Goal: Register for event/course

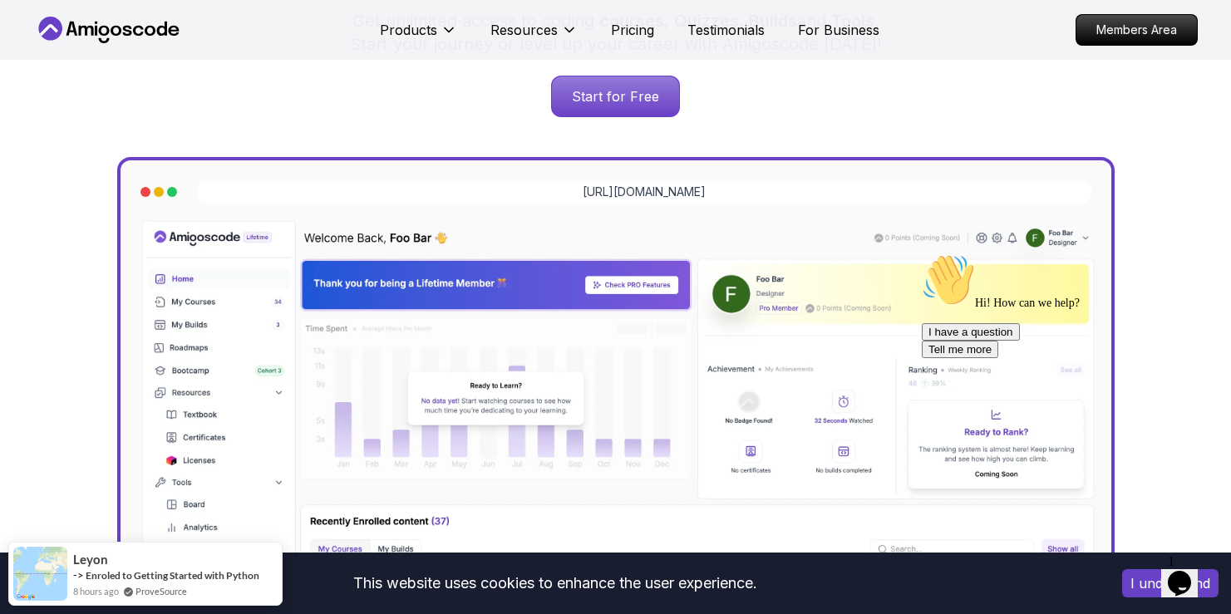
scroll to position [134, 0]
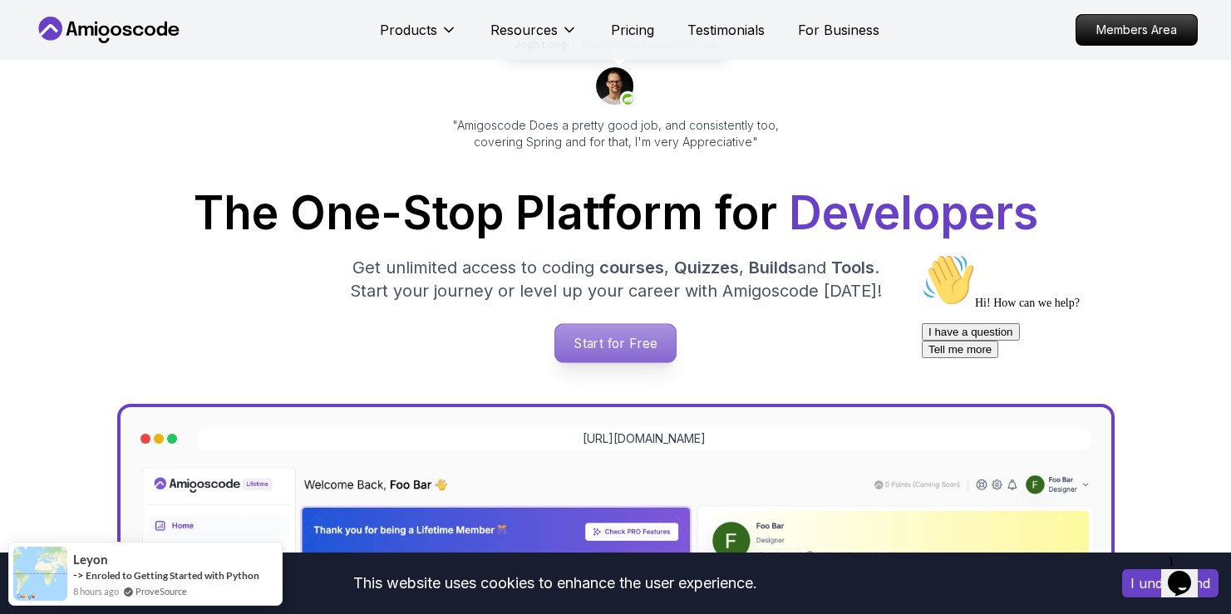
click at [598, 343] on p "Start for Free" at bounding box center [615, 343] width 120 height 38
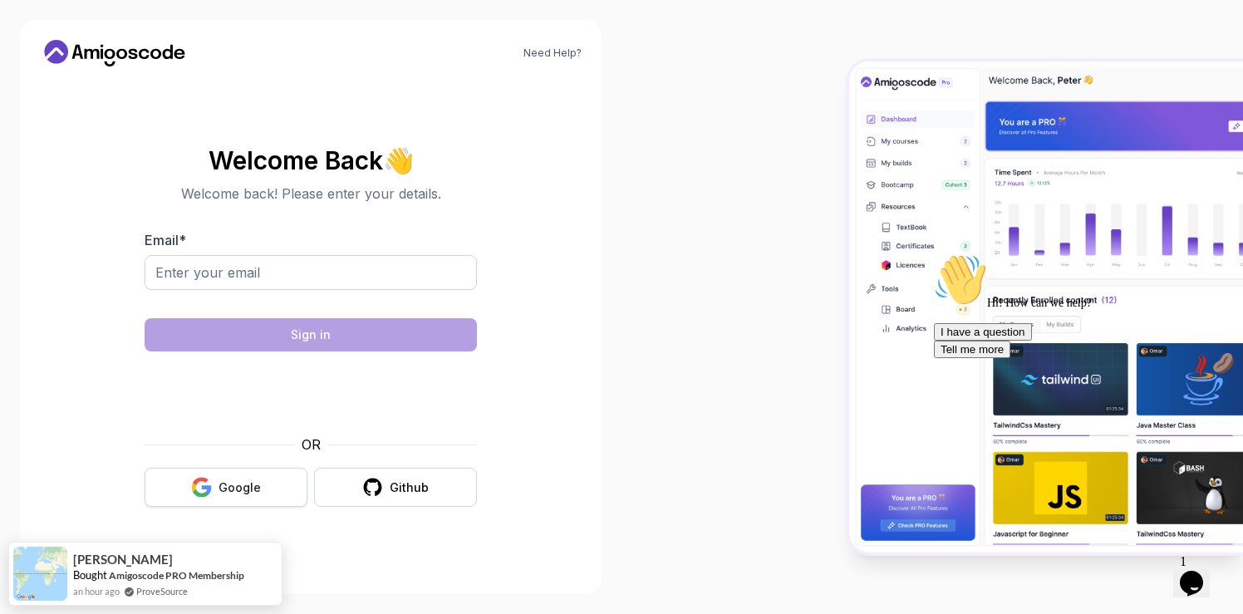
click at [206, 494] on icon "button" at bounding box center [201, 493] width 16 height 8
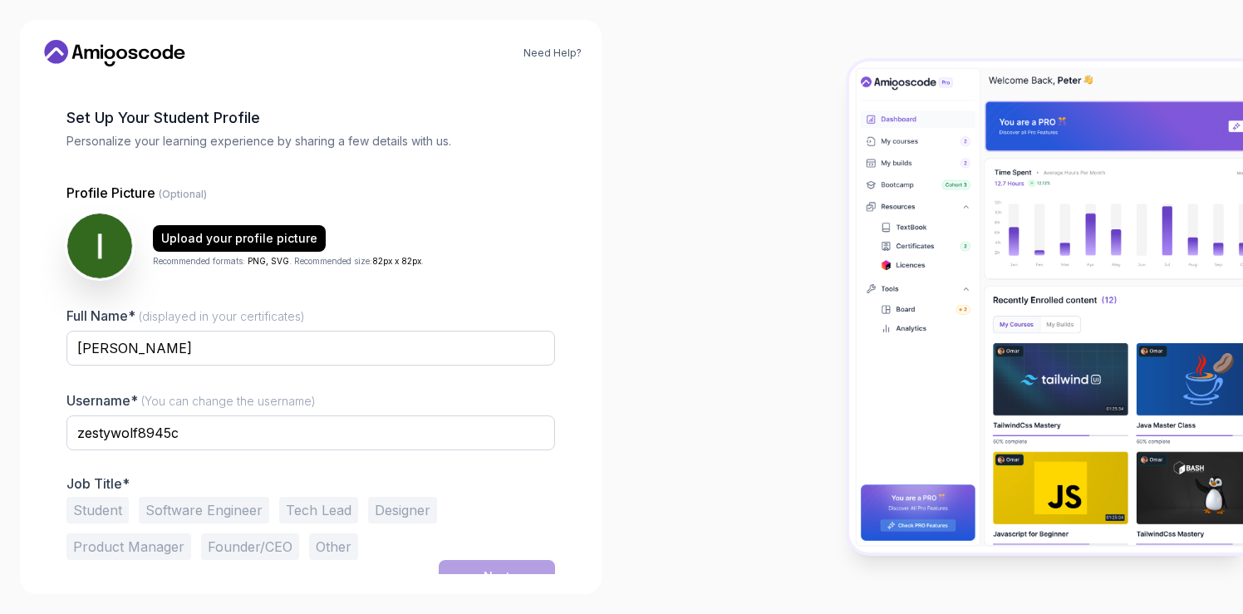
scroll to position [79, 0]
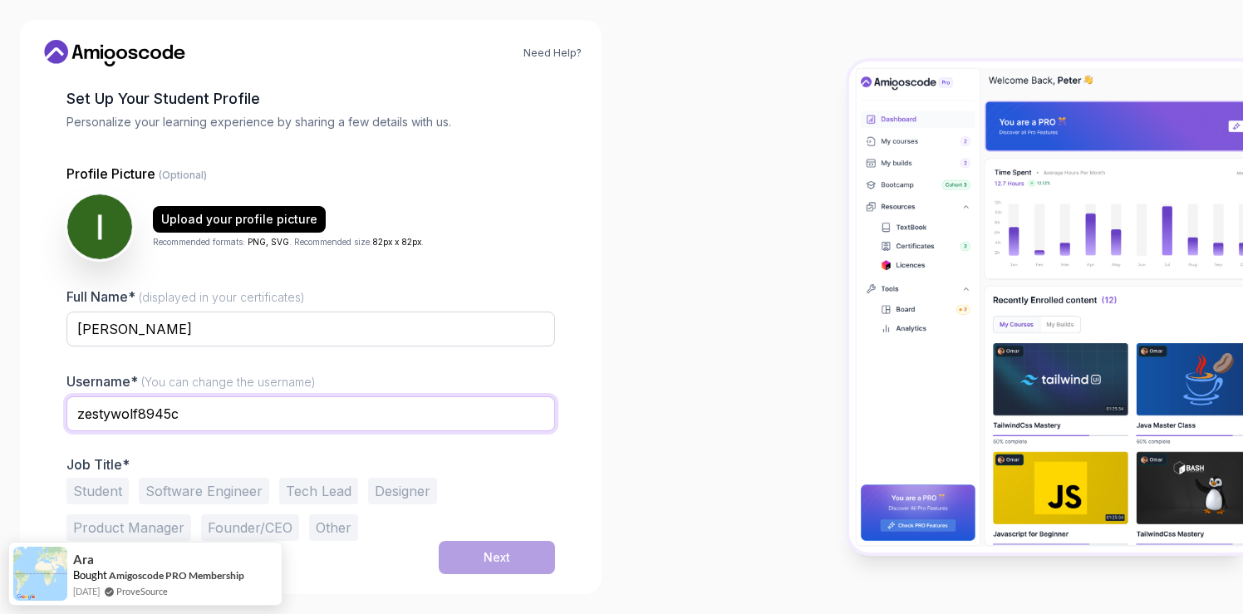
click at [277, 410] on input "zestywolf8945c" at bounding box center [310, 413] width 489 height 35
type input "ibrahim-eshq"
click at [199, 489] on button "Software Engineer" at bounding box center [204, 491] width 130 height 27
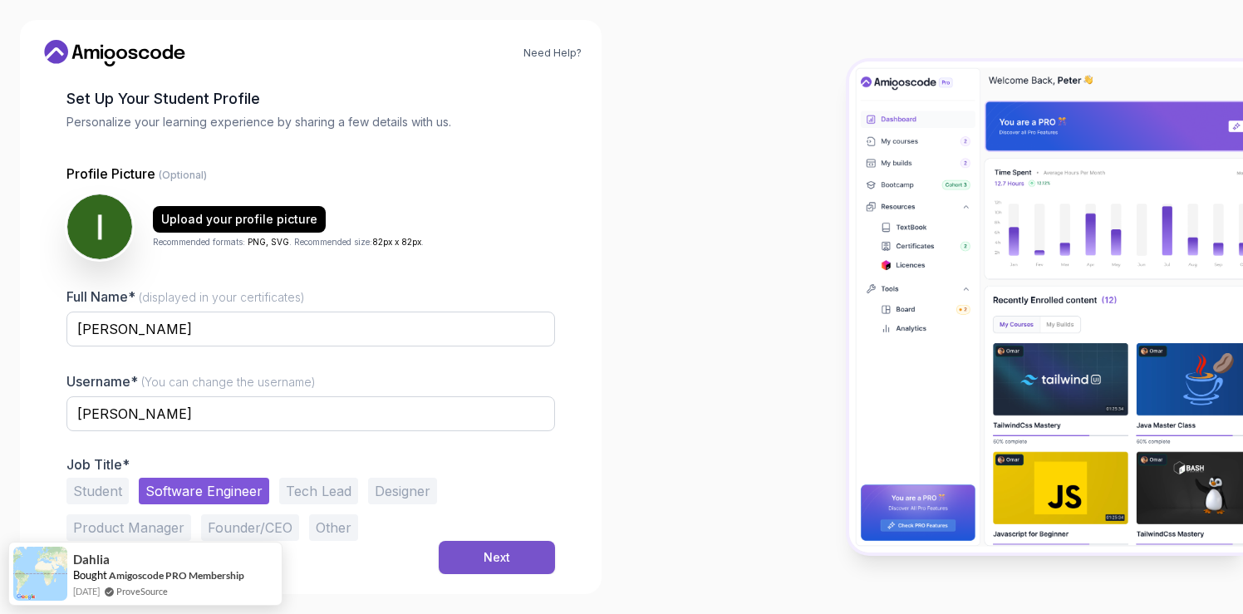
click at [518, 567] on button "Next" at bounding box center [497, 557] width 116 height 33
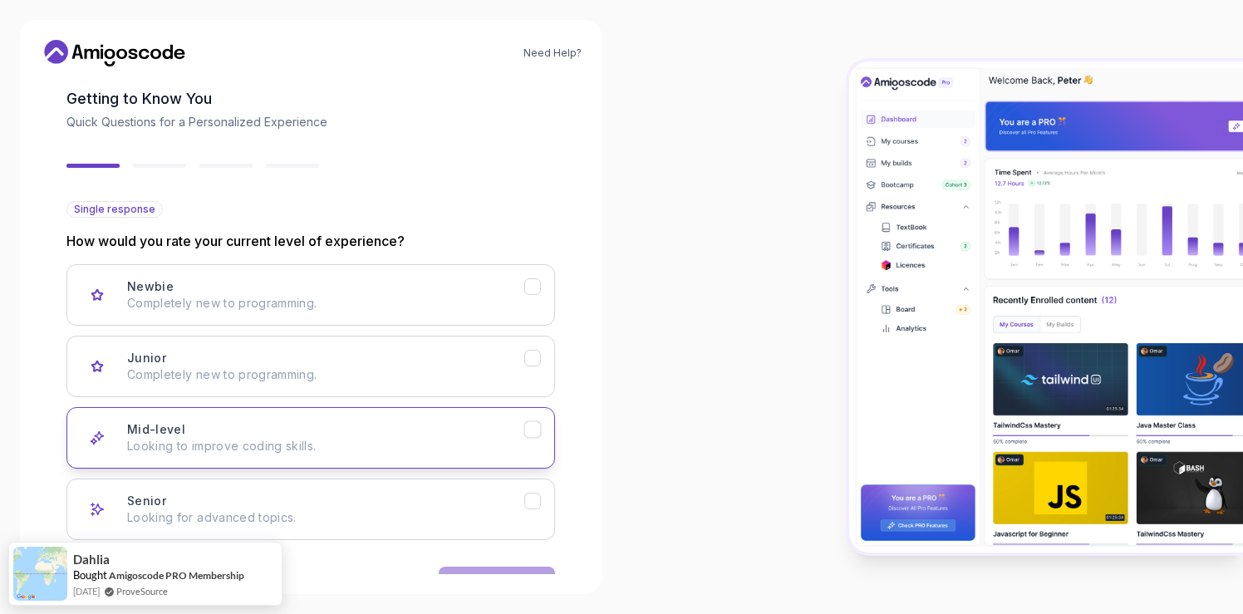
click at [430, 429] on div "Mid-level Looking to improve coding skills." at bounding box center [325, 437] width 397 height 33
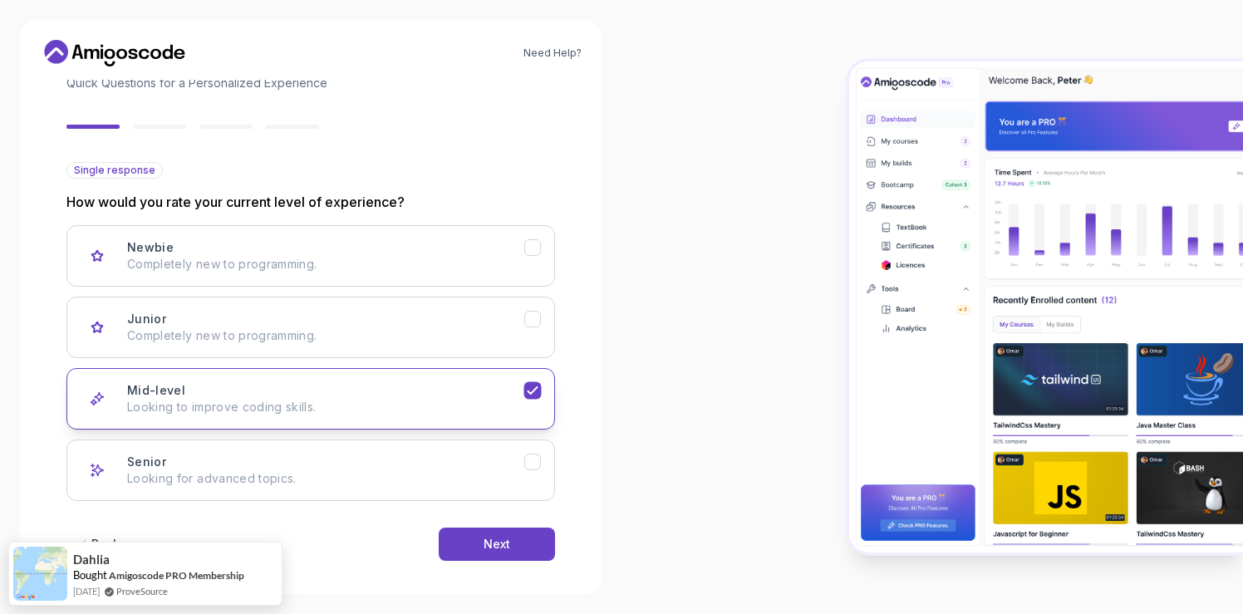
scroll to position [121, 0]
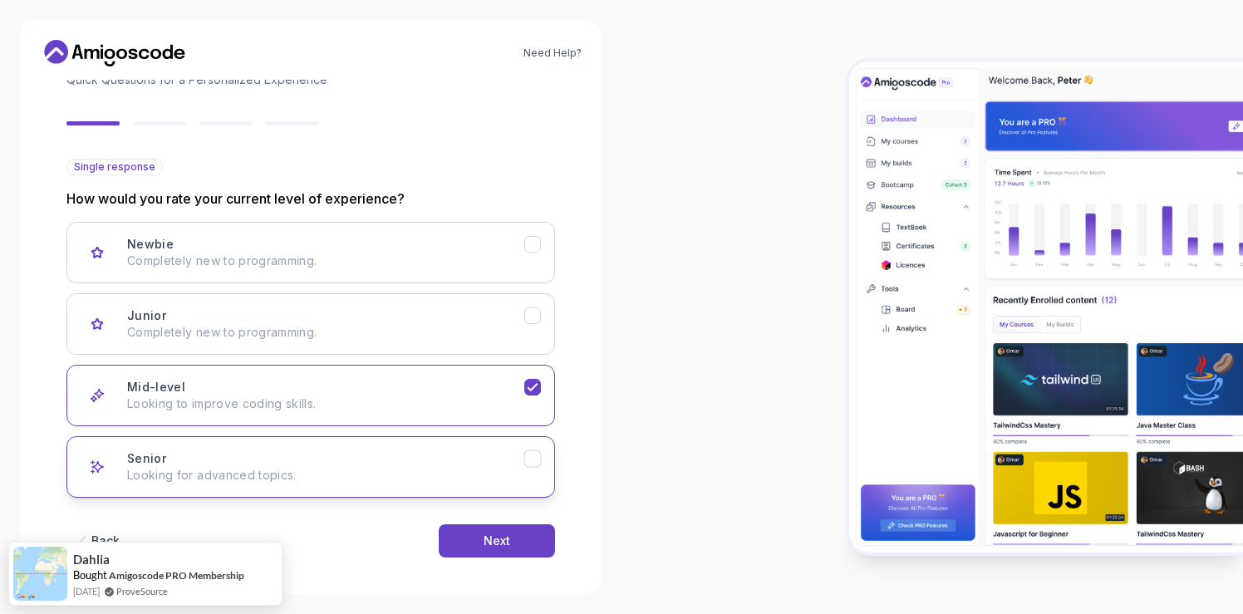
click at [396, 457] on div "Senior Looking for advanced topics." at bounding box center [325, 466] width 397 height 33
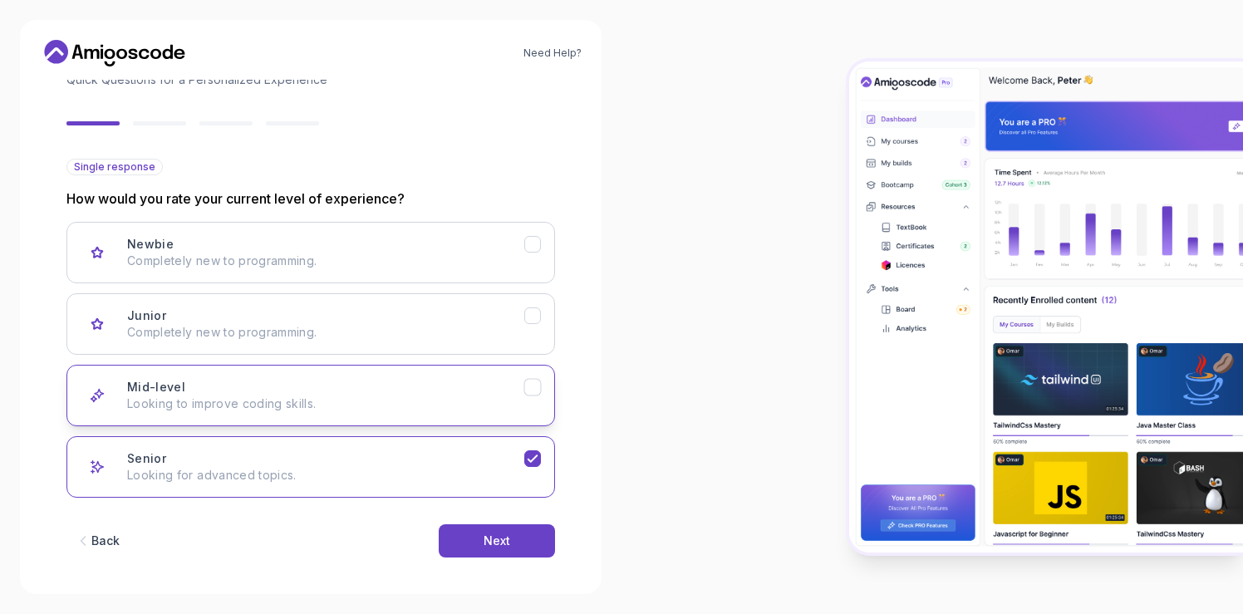
click at [471, 417] on button "Mid-level Looking to improve coding skills." at bounding box center [310, 395] width 489 height 61
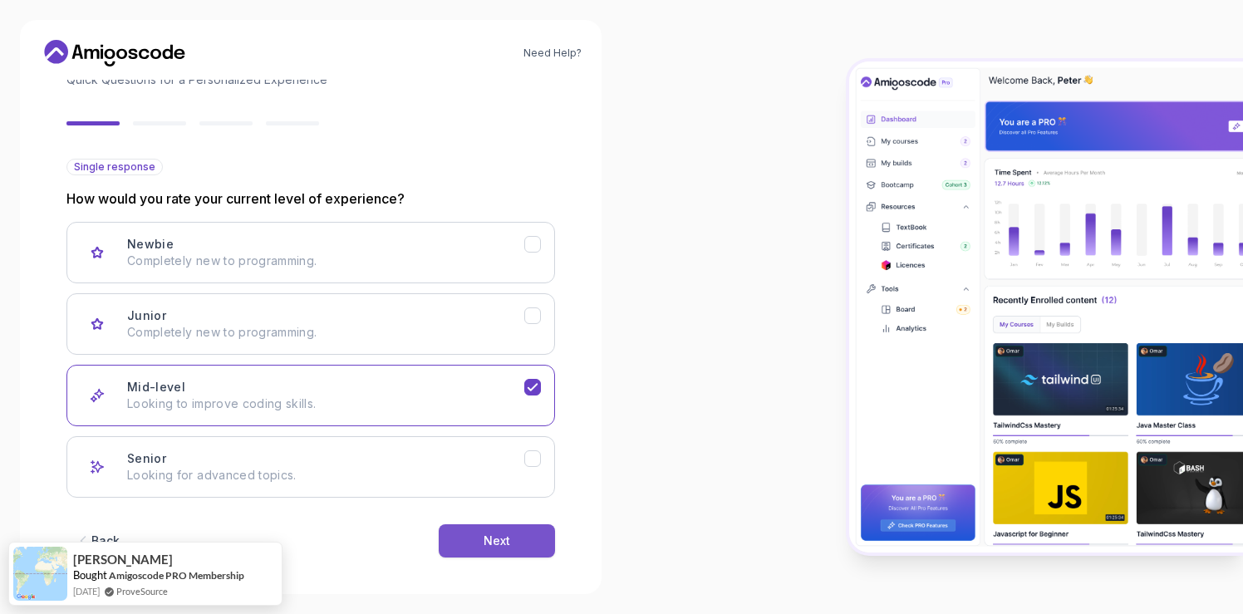
click at [514, 538] on button "Next" at bounding box center [497, 540] width 116 height 33
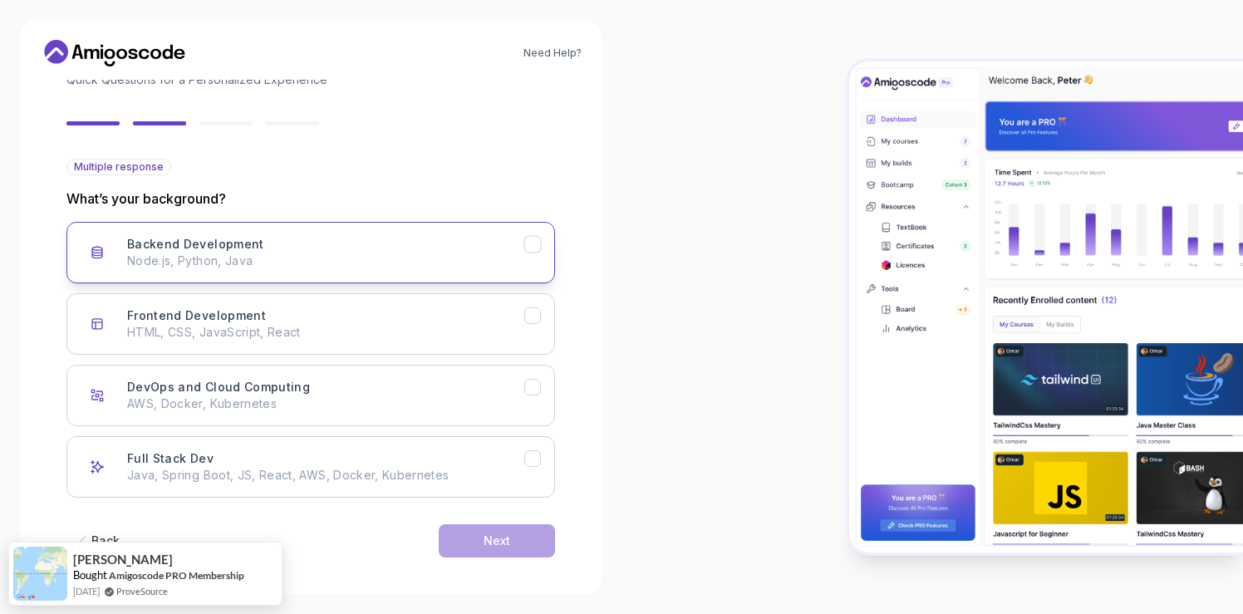
click at [359, 241] on div "Backend Development Node.js, Python, Java" at bounding box center [325, 252] width 397 height 33
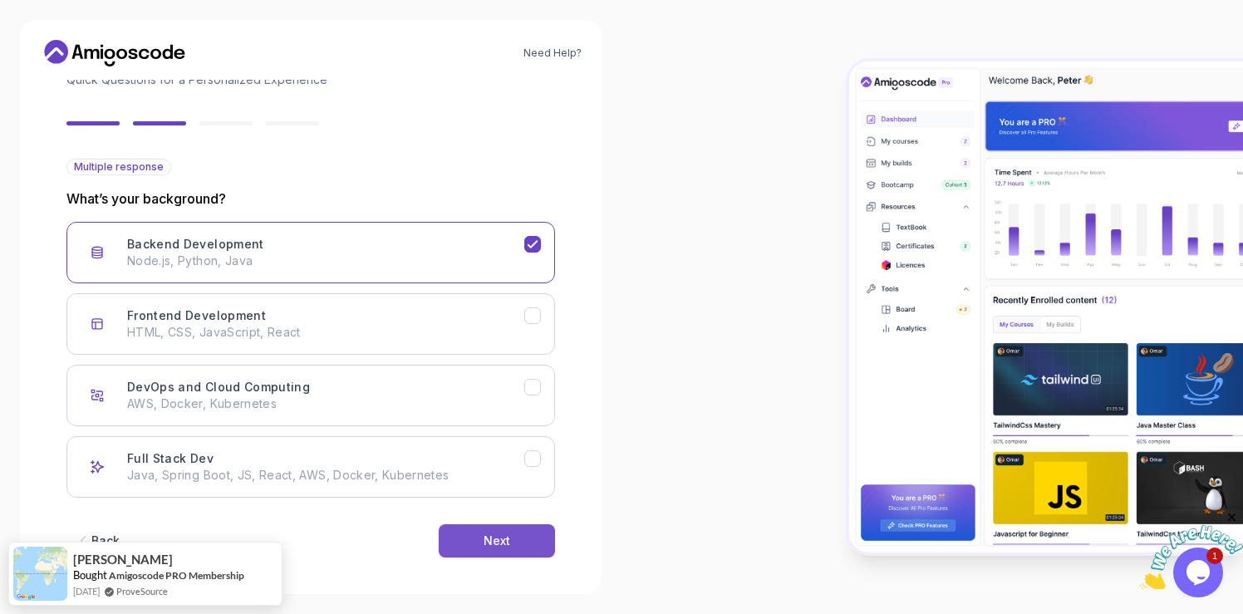
scroll to position [0, 0]
click at [513, 546] on button "Next" at bounding box center [497, 540] width 116 height 33
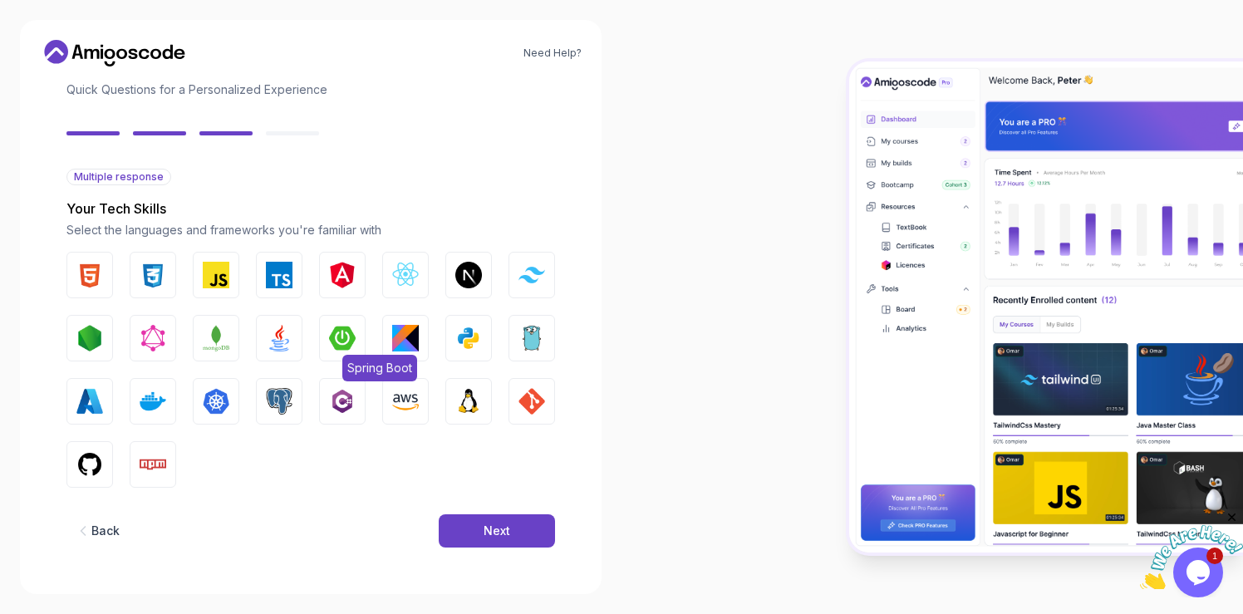
click at [351, 351] on img "button" at bounding box center [342, 338] width 27 height 27
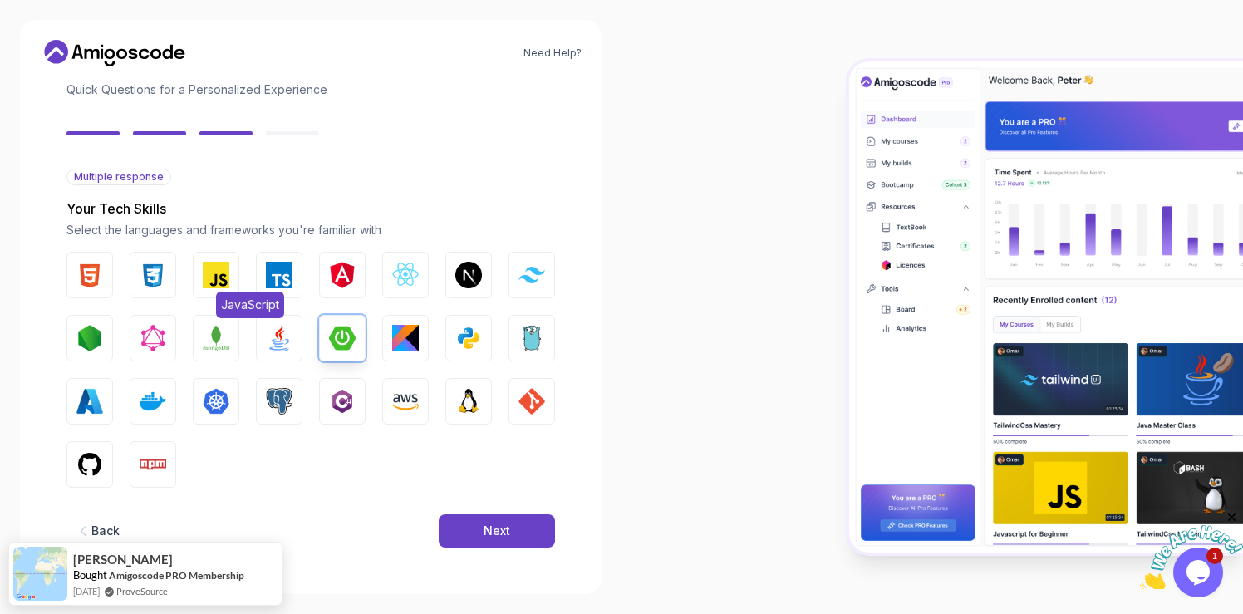
click at [216, 278] on img "button" at bounding box center [216, 275] width 27 height 27
click at [283, 282] on img "button" at bounding box center [279, 275] width 27 height 27
click at [406, 290] on button "React.js" at bounding box center [405, 275] width 47 height 47
click at [480, 277] on img "button" at bounding box center [468, 275] width 27 height 27
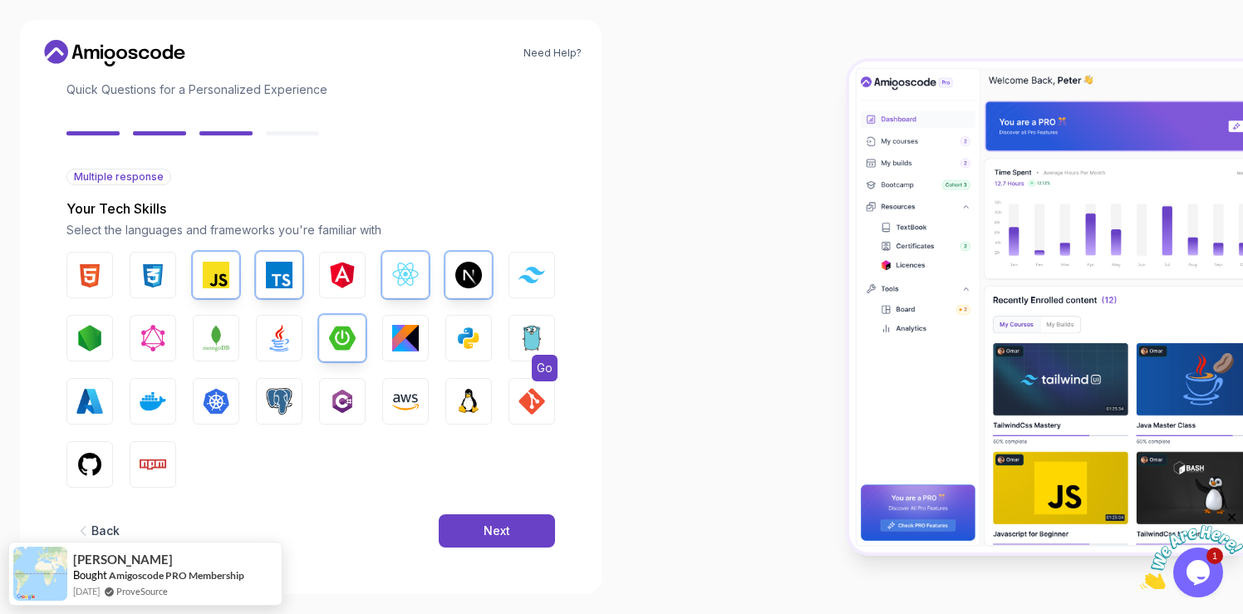
click at [517, 336] on button "Go" at bounding box center [532, 338] width 47 height 47
click at [86, 335] on img "button" at bounding box center [89, 338] width 27 height 27
click at [237, 335] on button "MongoDB" at bounding box center [216, 338] width 47 height 47
click at [266, 342] on img "button" at bounding box center [279, 338] width 27 height 27
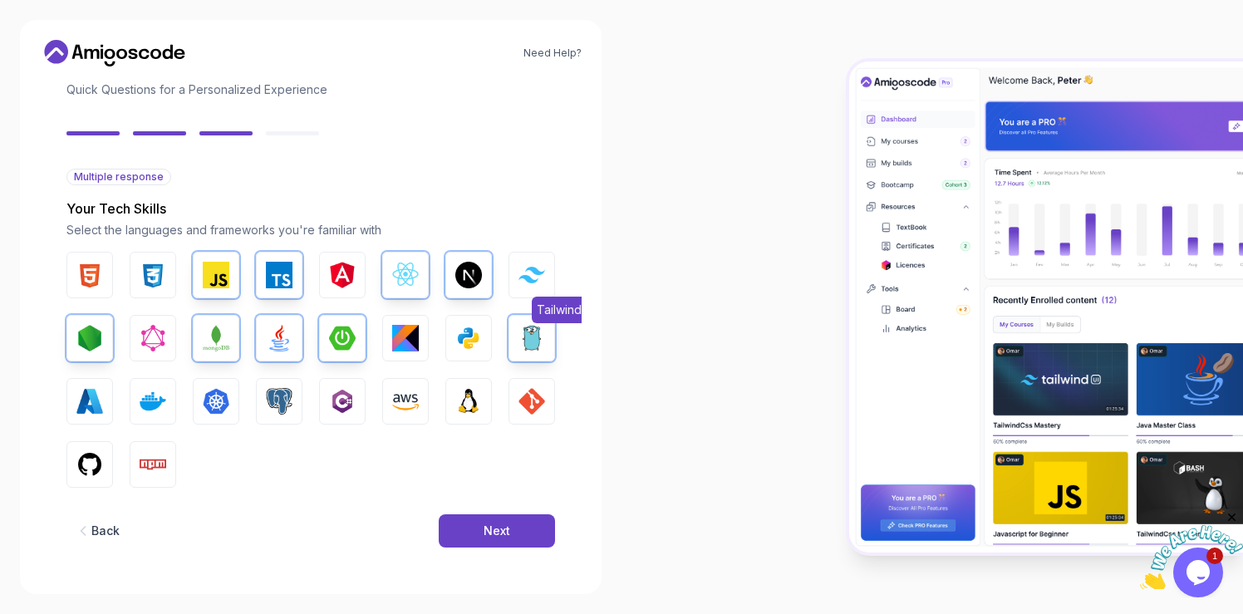
click at [529, 257] on button "Tailwind CSS" at bounding box center [532, 275] width 47 height 47
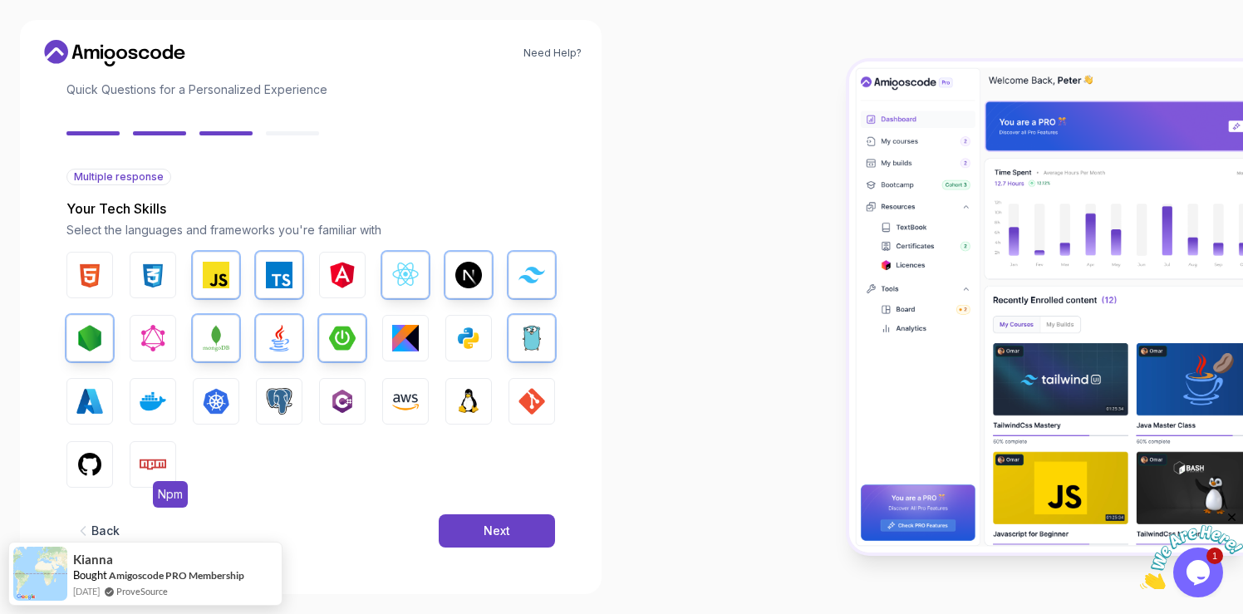
click at [155, 453] on img "button" at bounding box center [153, 464] width 27 height 27
click at [150, 393] on img "button" at bounding box center [153, 401] width 27 height 27
click at [300, 403] on button "PostgreSQL" at bounding box center [279, 401] width 47 height 47
click at [524, 410] on img "button" at bounding box center [532, 401] width 27 height 27
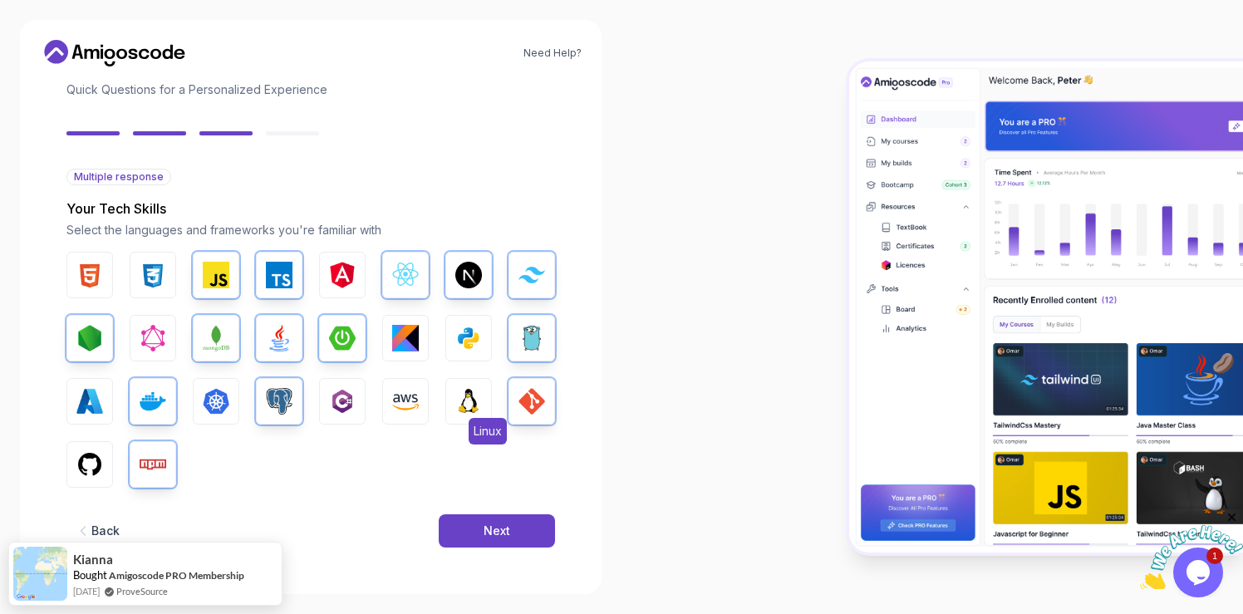
click at [486, 410] on button "Linux" at bounding box center [468, 401] width 47 height 47
click at [155, 263] on img "button" at bounding box center [153, 275] width 27 height 27
click at [90, 268] on img "button" at bounding box center [89, 275] width 27 height 27
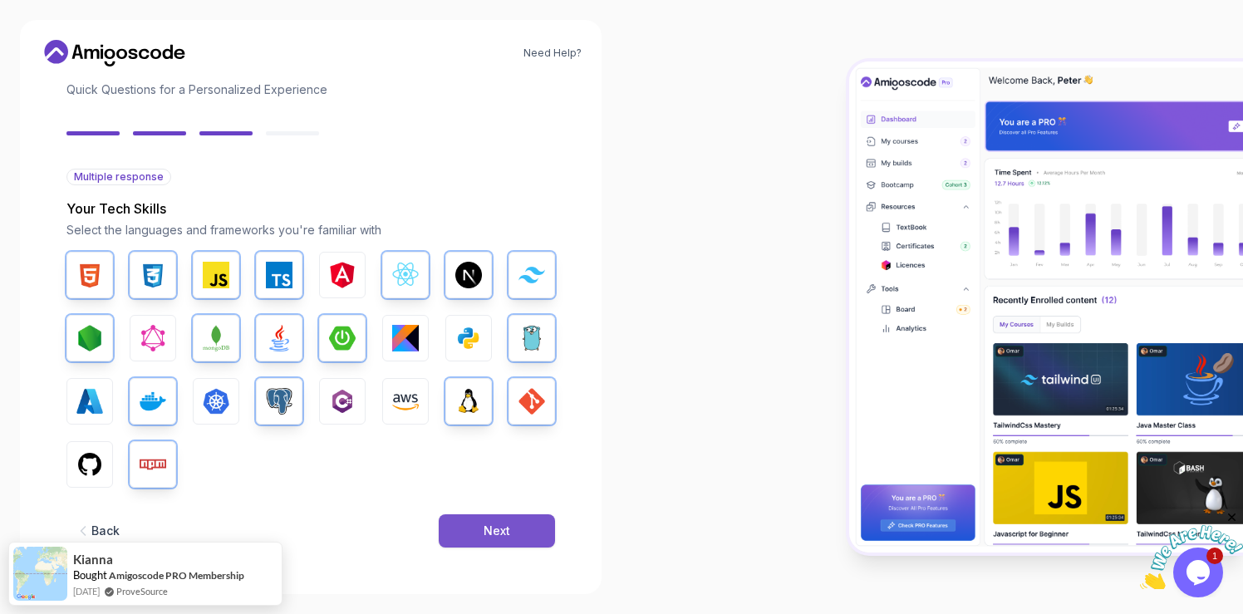
click at [519, 542] on button "Next" at bounding box center [497, 530] width 116 height 33
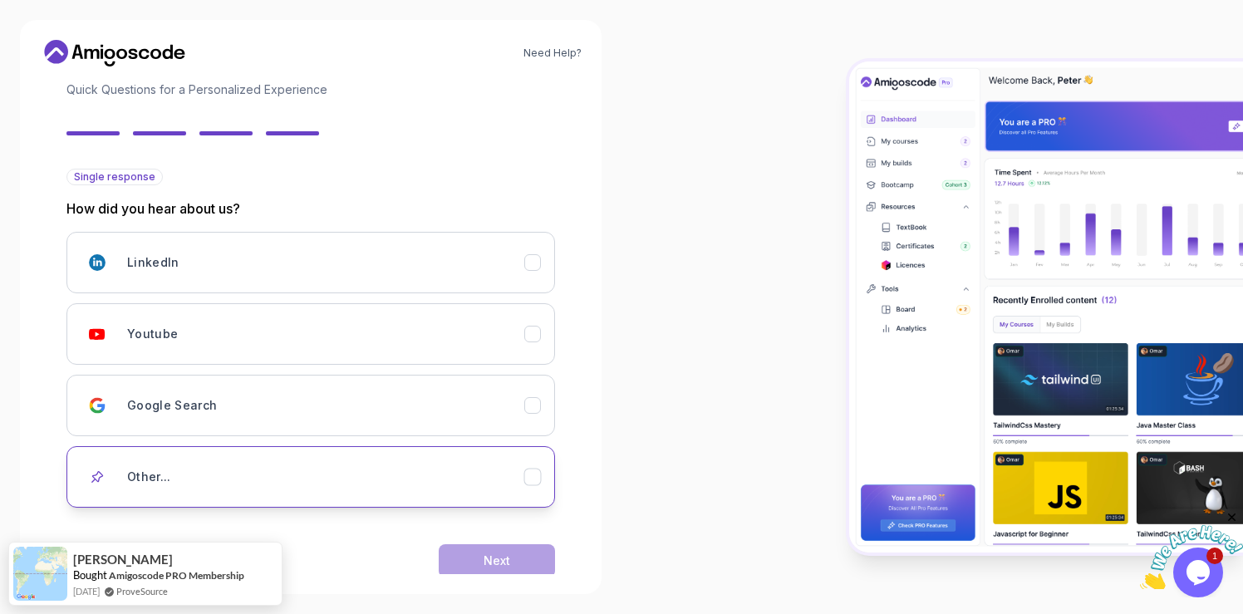
click at [308, 499] on button "Other..." at bounding box center [310, 476] width 489 height 61
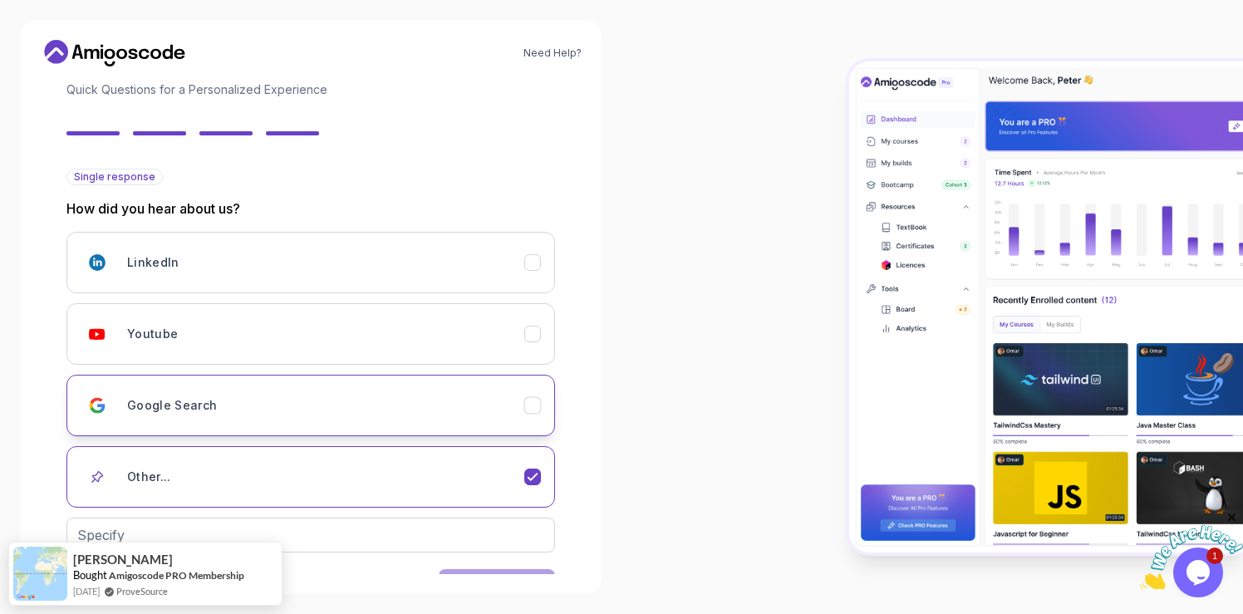
click at [352, 412] on div "Google Search" at bounding box center [325, 405] width 397 height 33
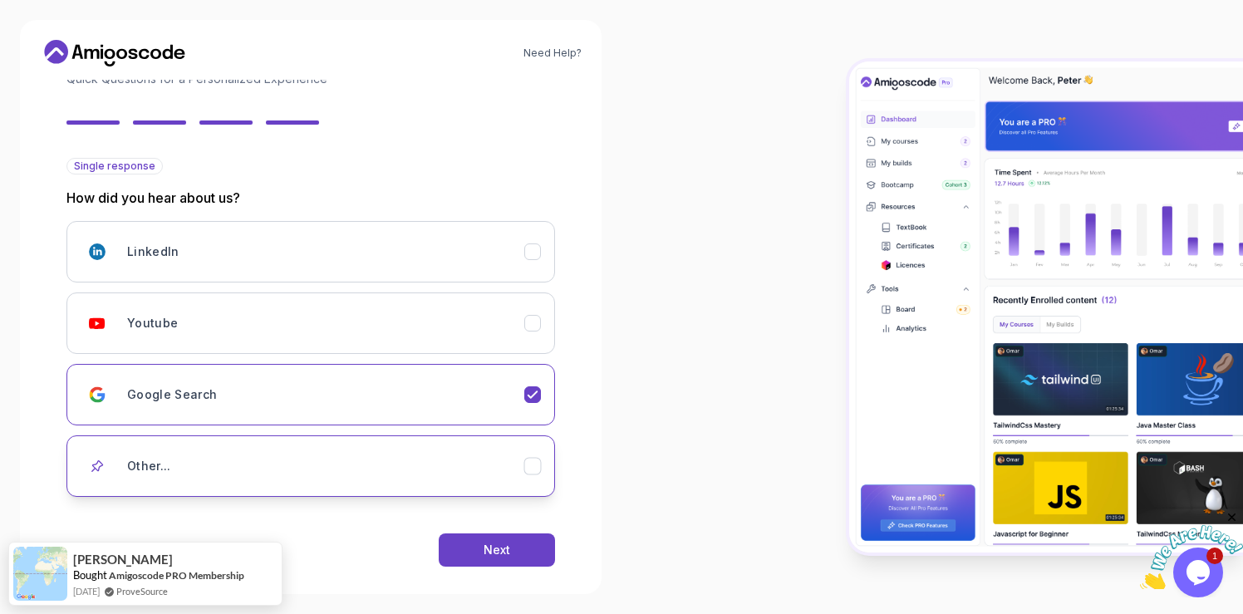
scroll to position [141, 0]
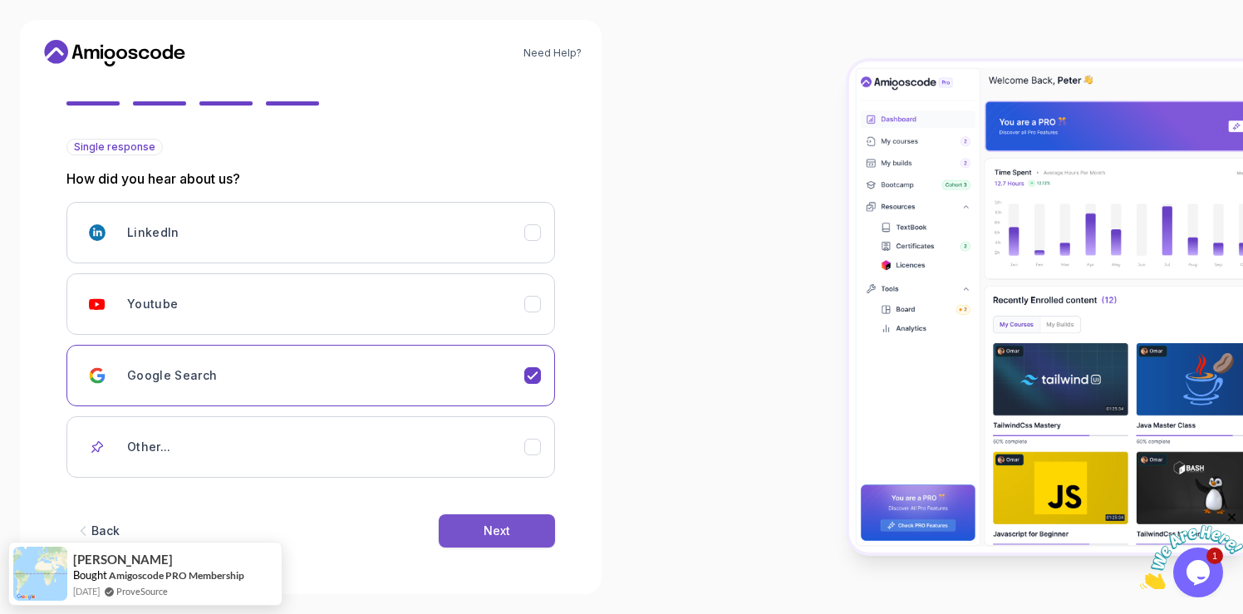
click at [516, 524] on button "Next" at bounding box center [497, 530] width 116 height 33
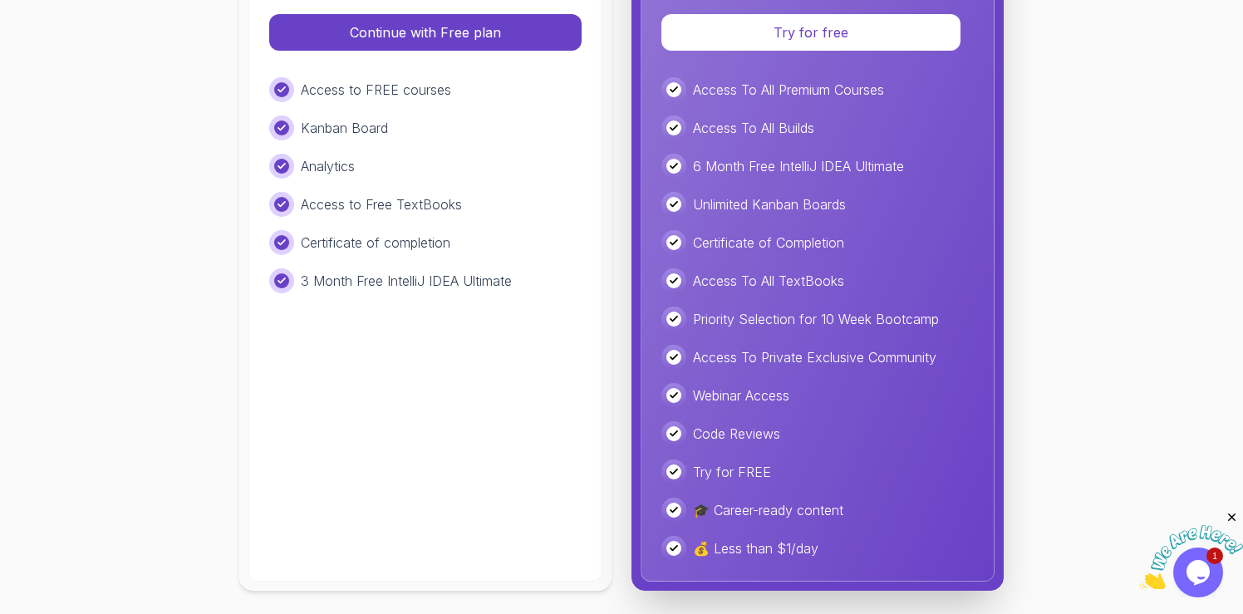
scroll to position [421, 0]
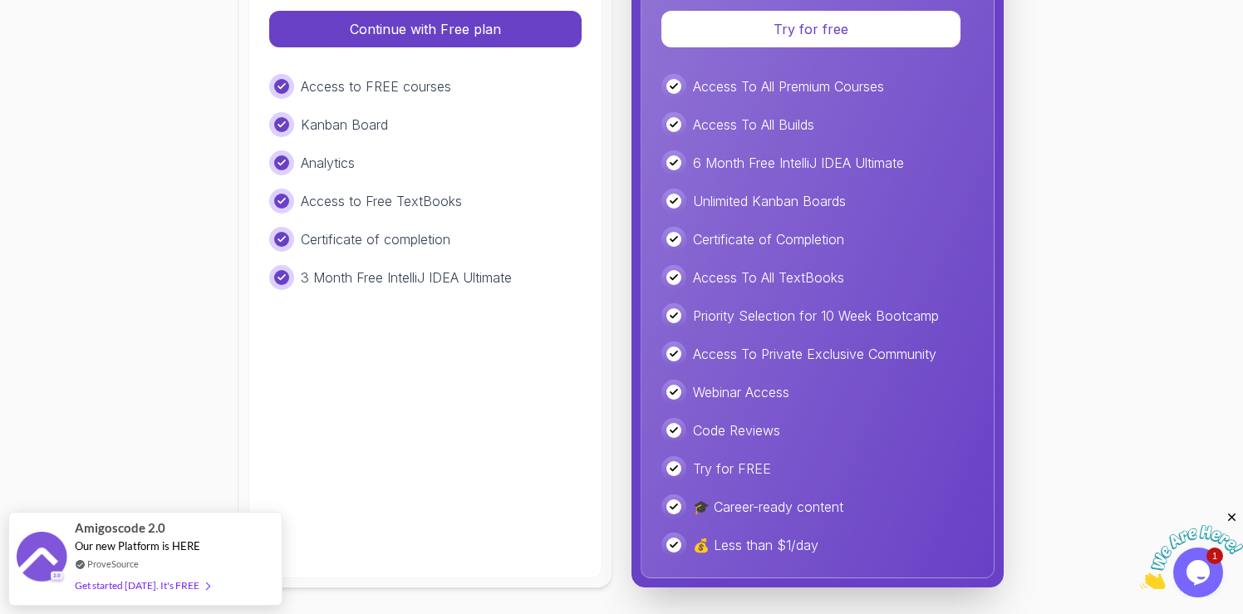
click at [403, 255] on div "Access to FREE courses Kanban Board Analytics Access to Free TextBooks Certific…" at bounding box center [425, 182] width 312 height 216
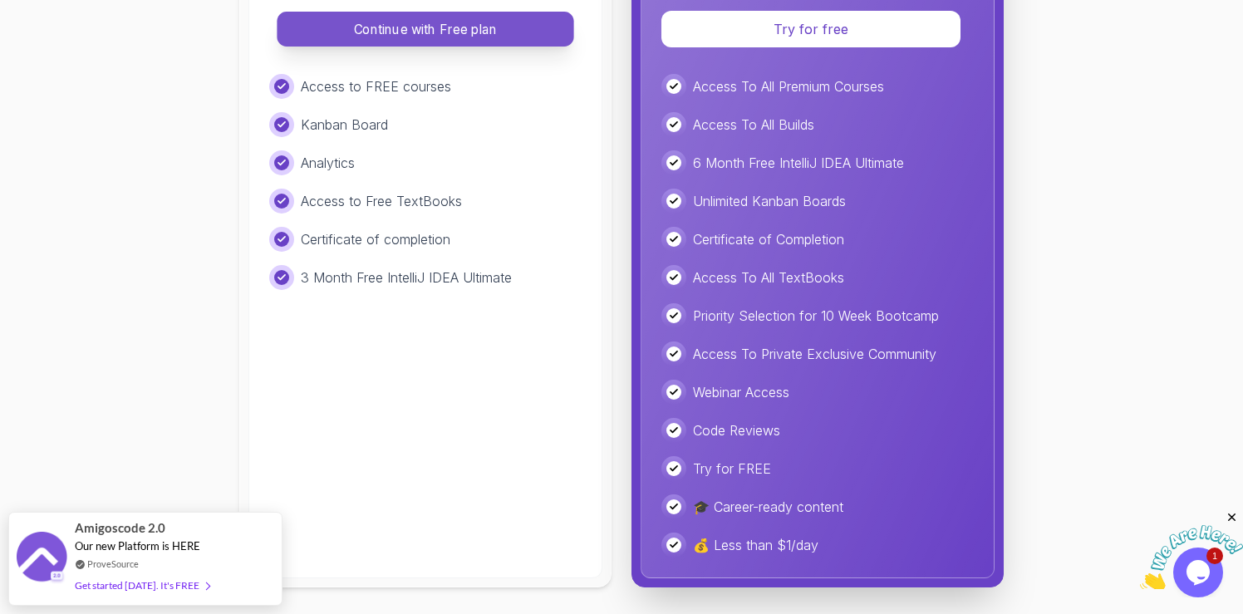
click at [449, 32] on p "Continue with Free plan" at bounding box center [425, 29] width 259 height 19
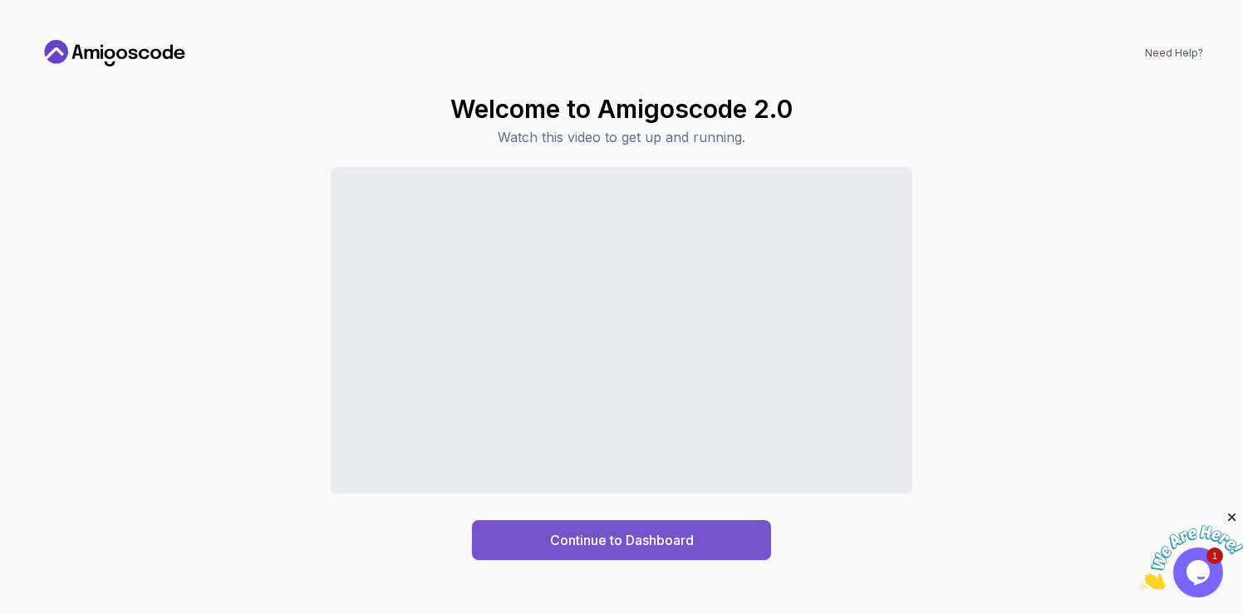
click at [660, 546] on div "Continue to Dashboard" at bounding box center [622, 540] width 144 height 20
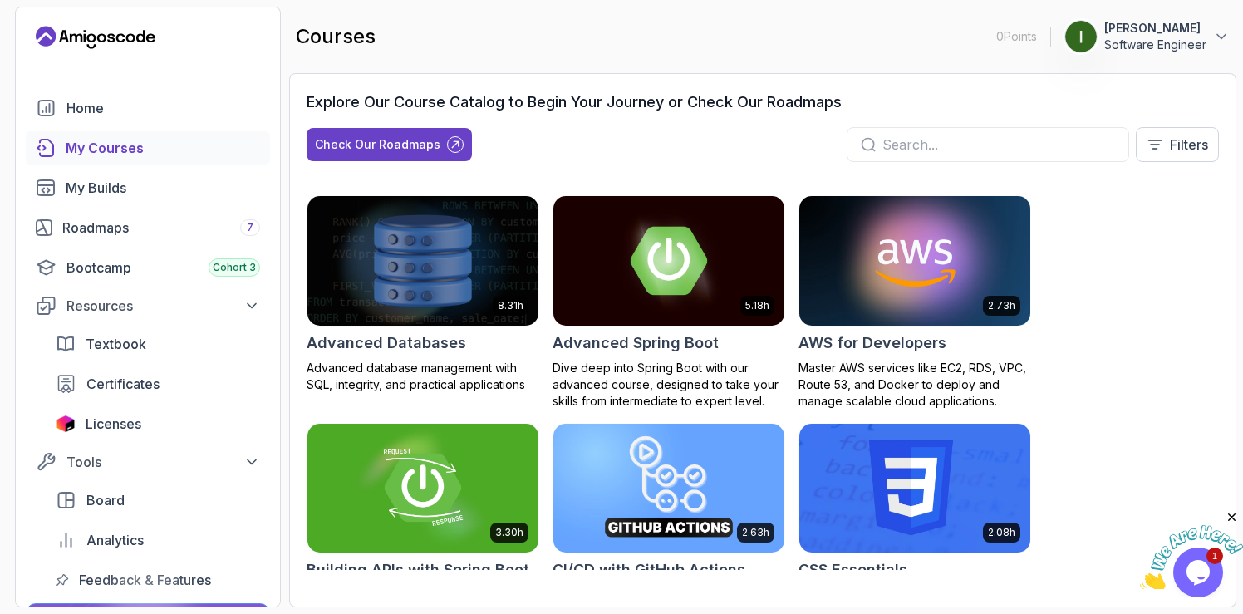
click at [413, 294] on img at bounding box center [423, 260] width 243 height 135
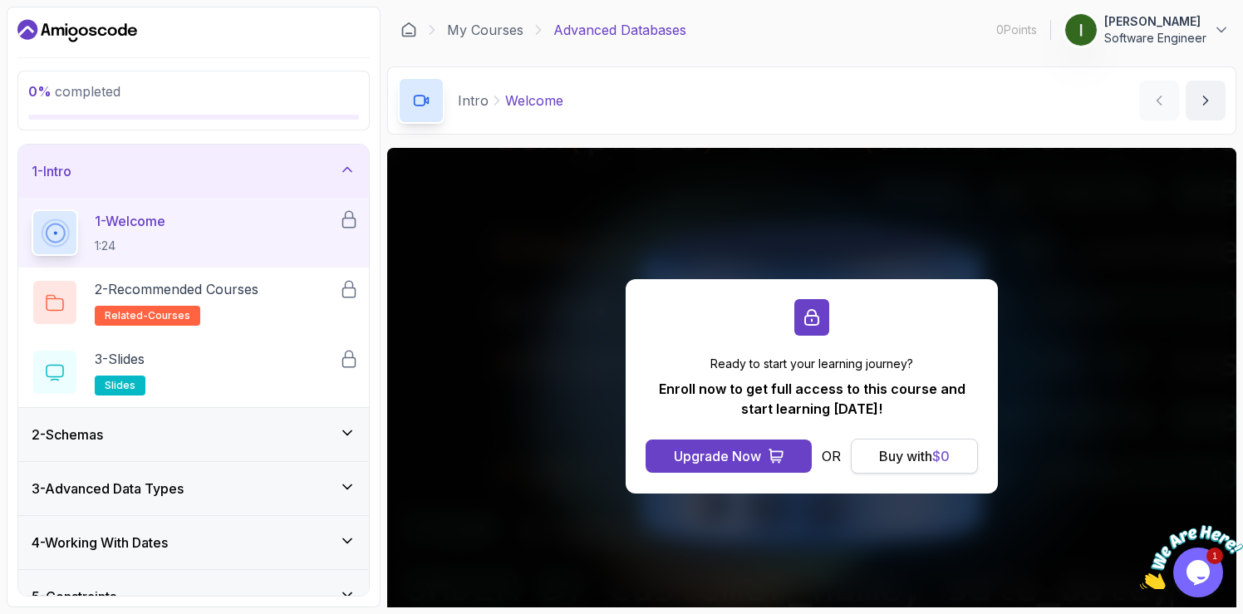
click at [921, 467] on button "Buy with $ 0" at bounding box center [914, 456] width 127 height 35
click at [61, 33] on icon "Dashboard" at bounding box center [77, 30] width 120 height 27
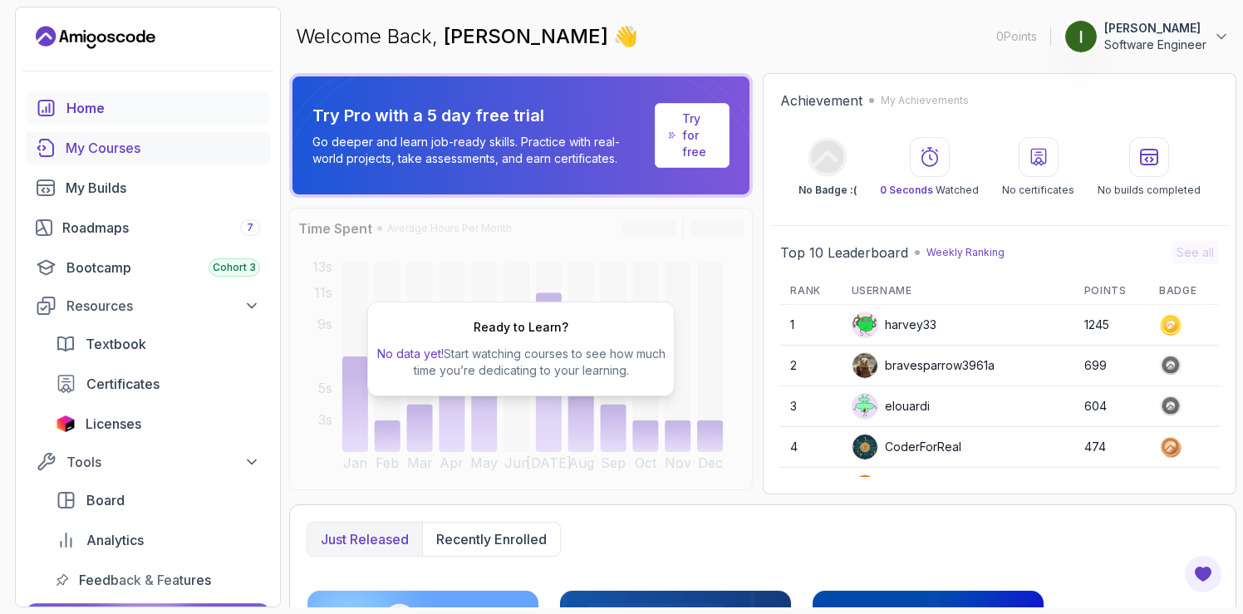
click at [122, 152] on div "My Courses" at bounding box center [163, 148] width 194 height 20
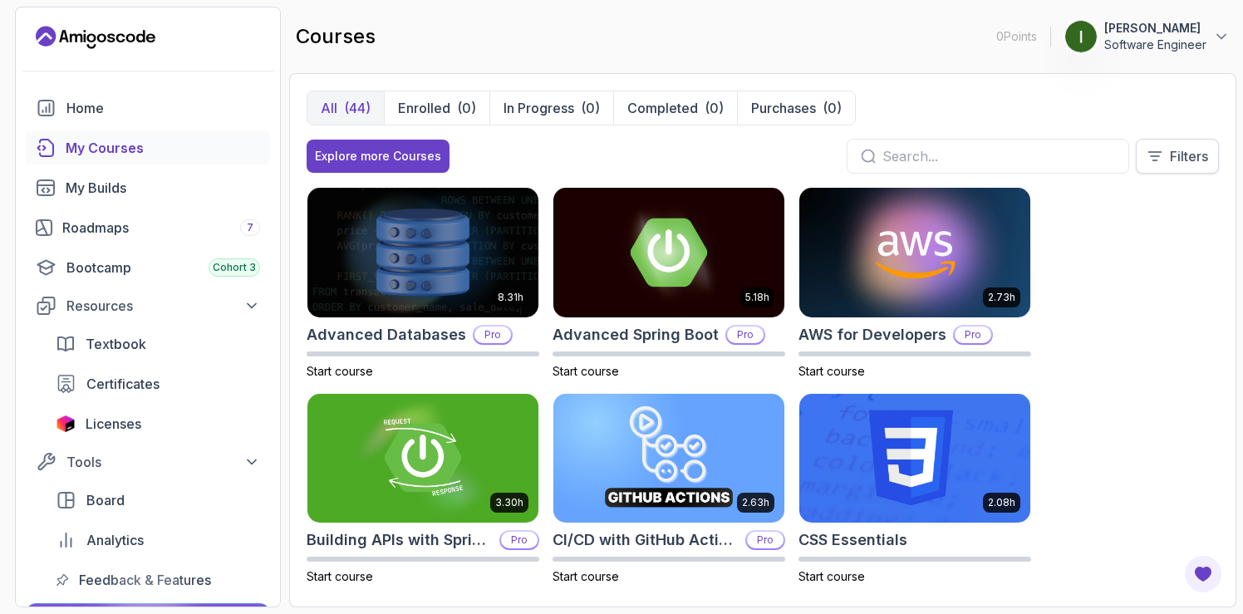
click at [1187, 168] on button "Filters" at bounding box center [1177, 156] width 83 height 35
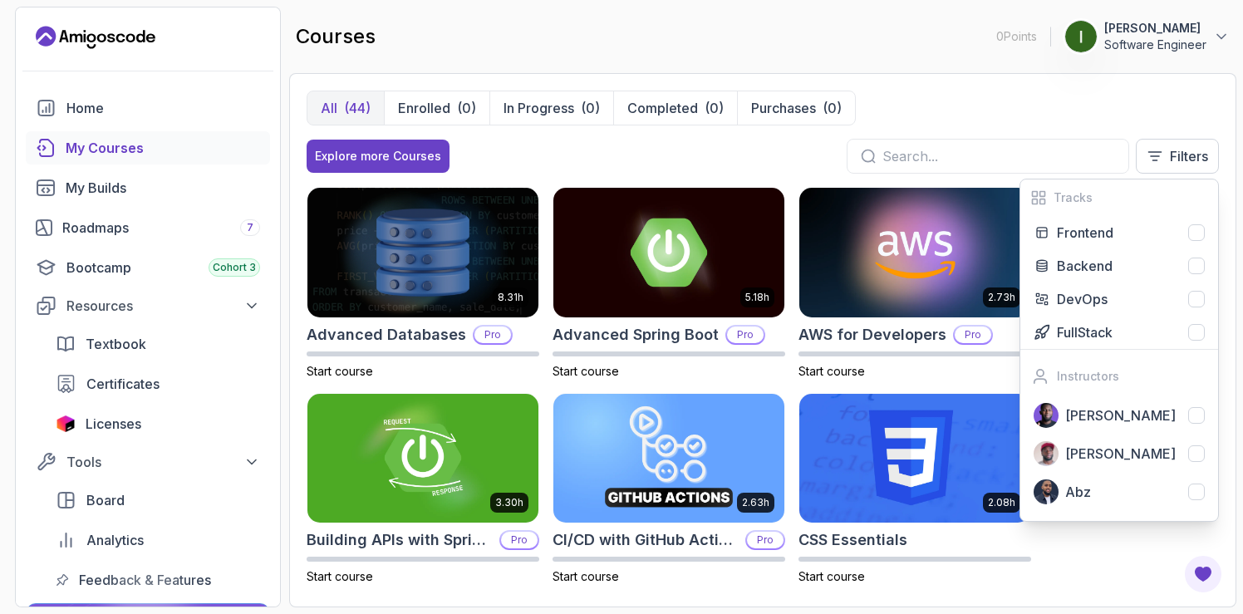
click at [1128, 555] on div "8.31h Advanced Databases Pro Start course 5.18h Advanced Spring Boot Pro Start …" at bounding box center [763, 388] width 912 height 403
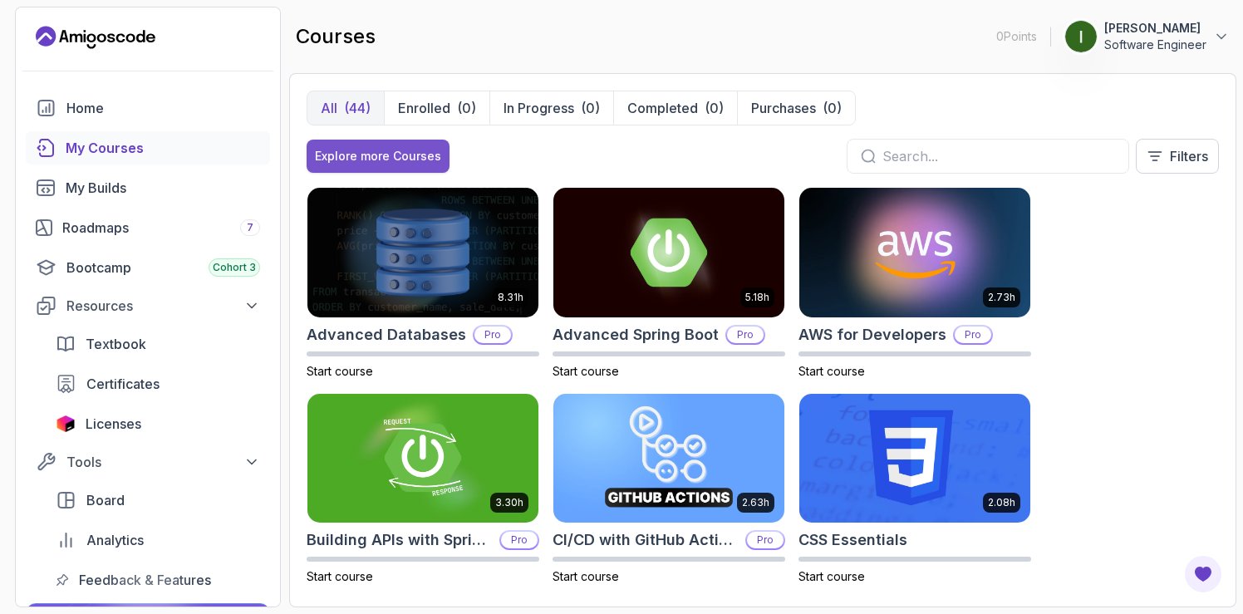
click at [381, 151] on div "Explore more Courses" at bounding box center [378, 156] width 126 height 17
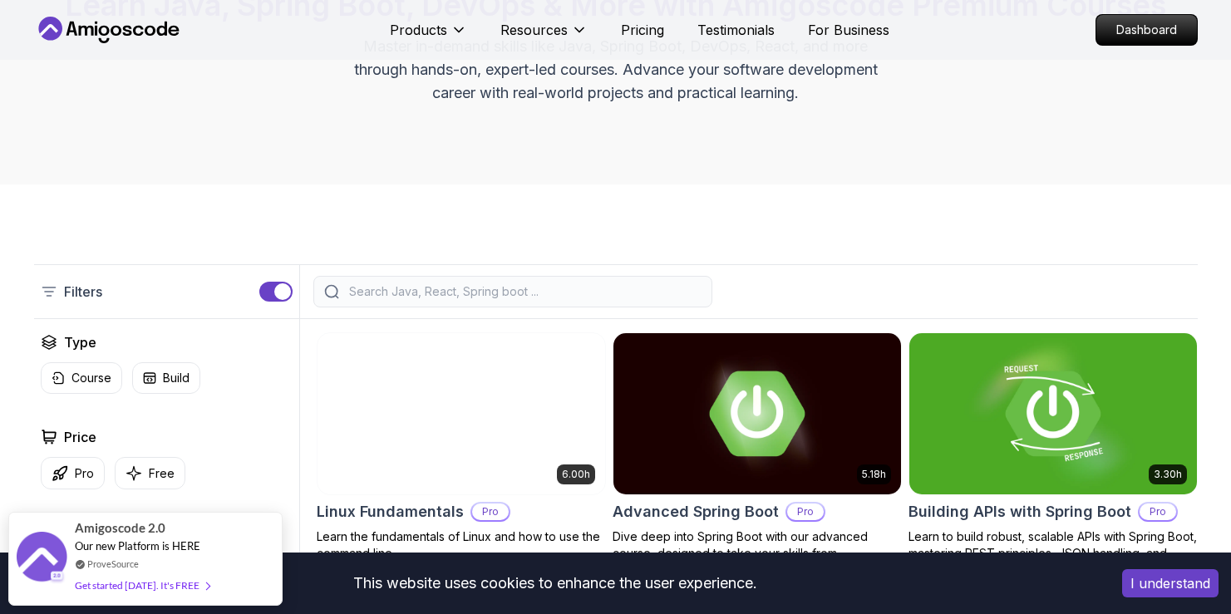
scroll to position [219, 0]
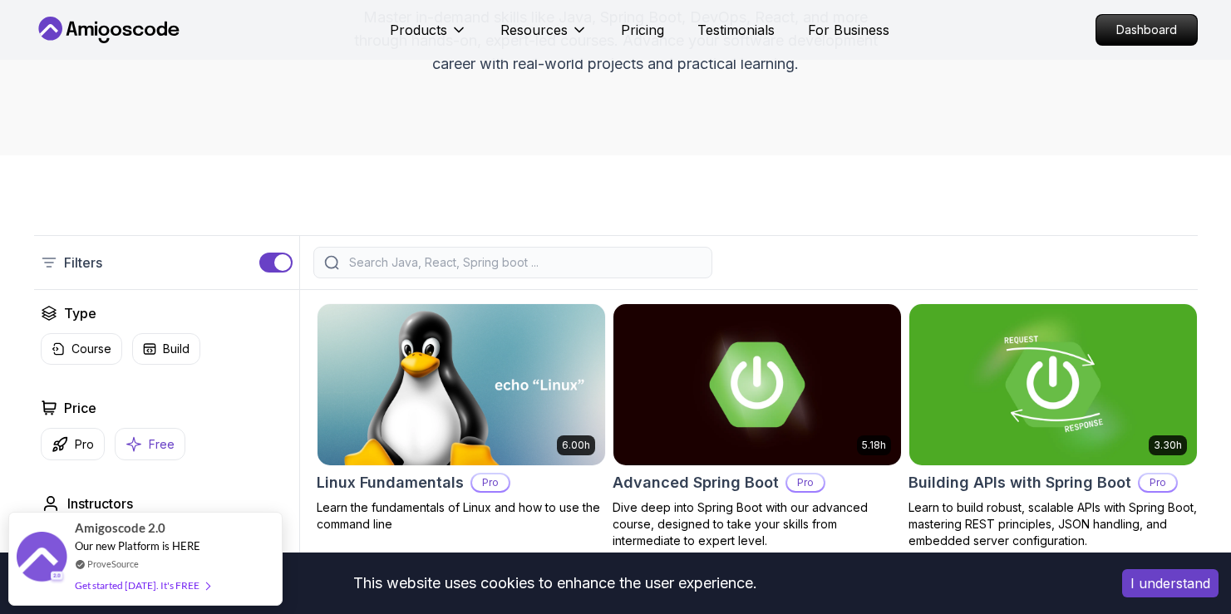
click at [167, 436] on p "Free" at bounding box center [162, 444] width 26 height 17
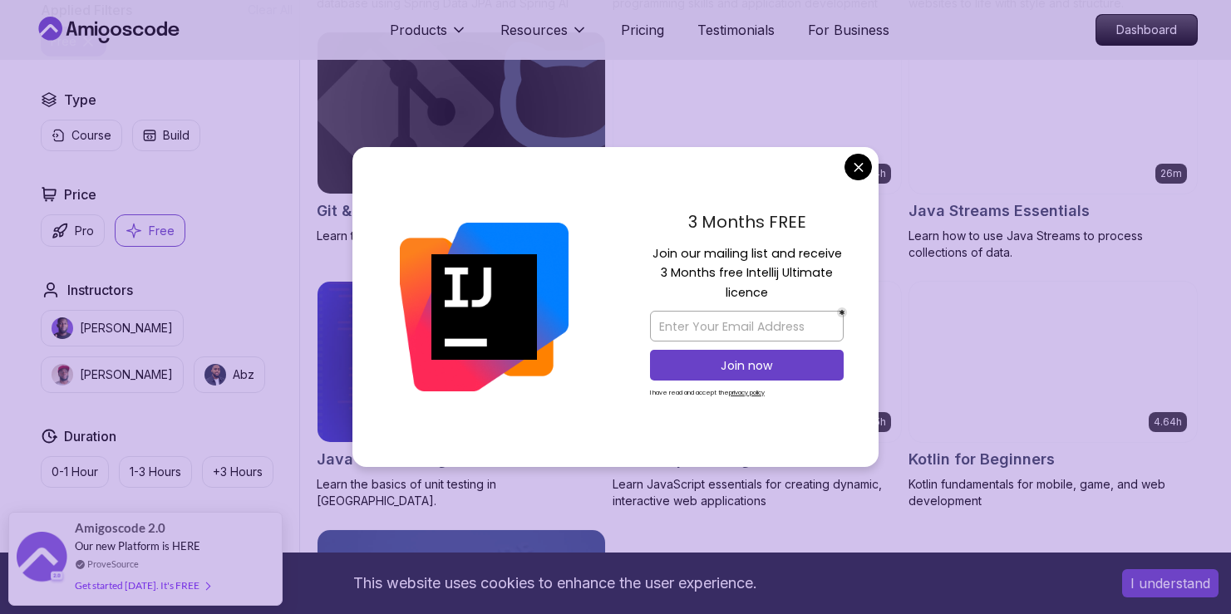
scroll to position [741, 0]
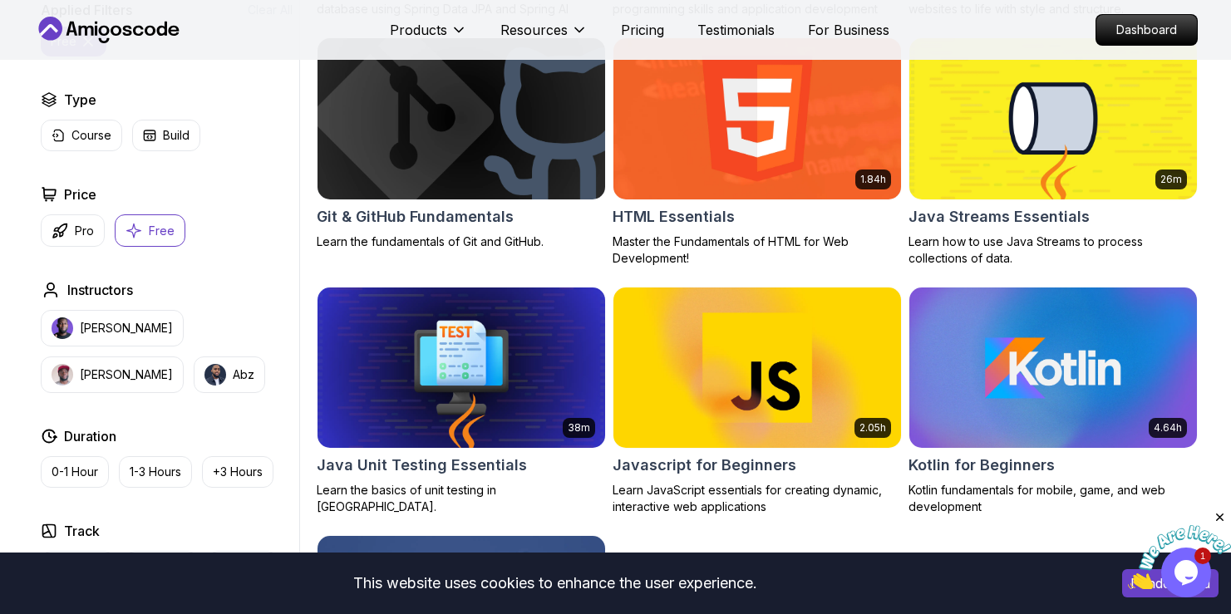
scroll to position [666, 0]
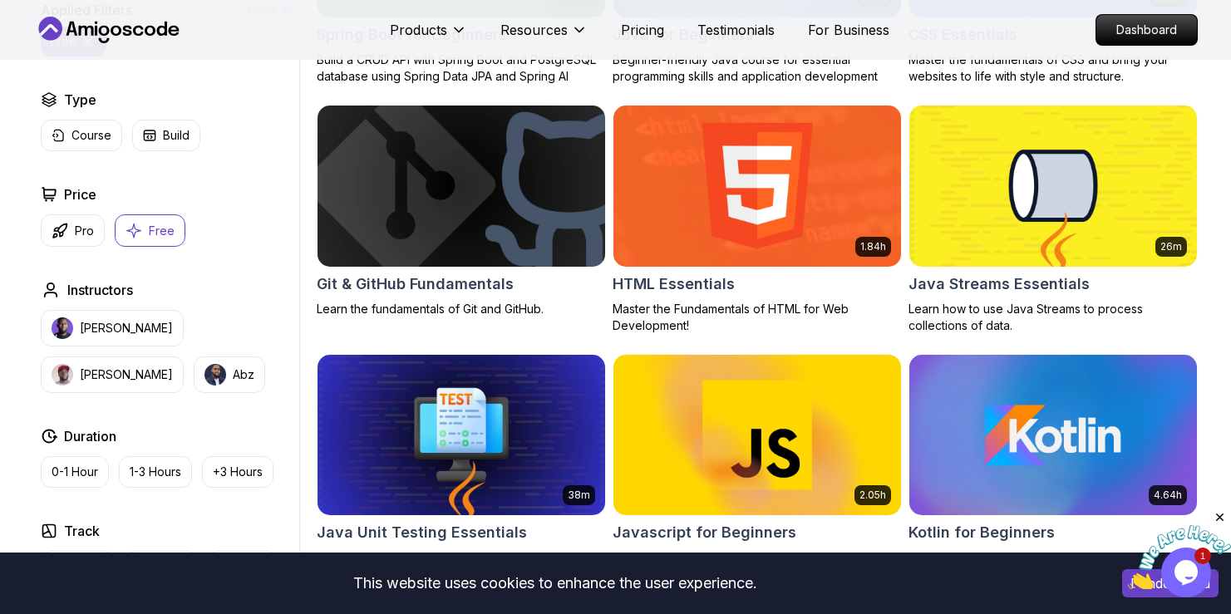
click at [491, 193] on img at bounding box center [461, 185] width 302 height 169
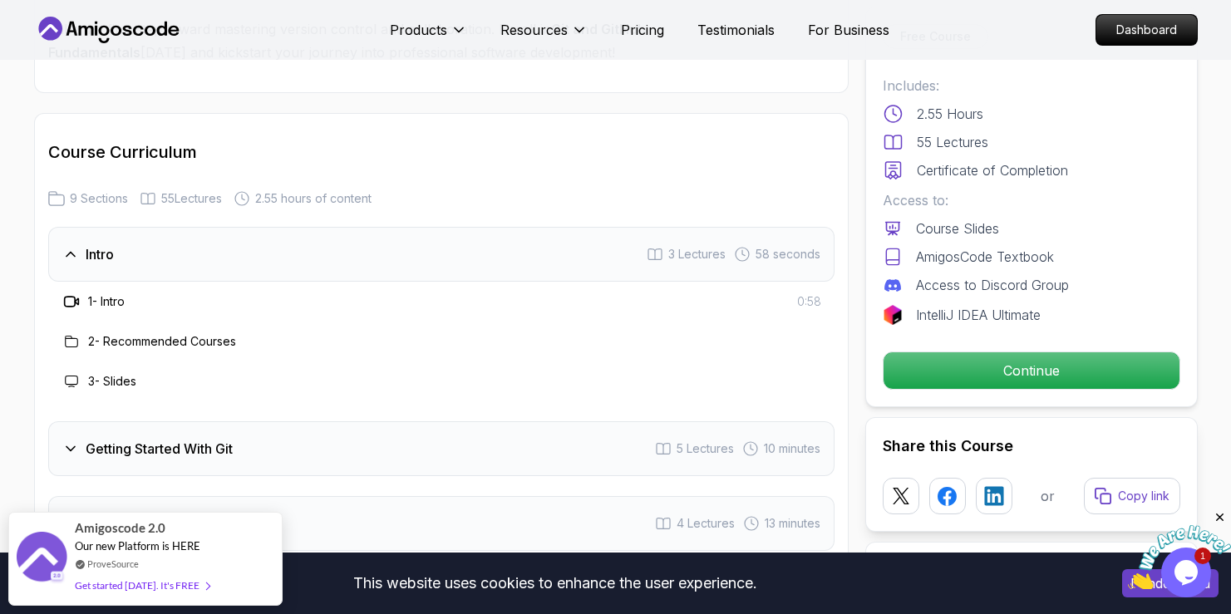
scroll to position [1936, 0]
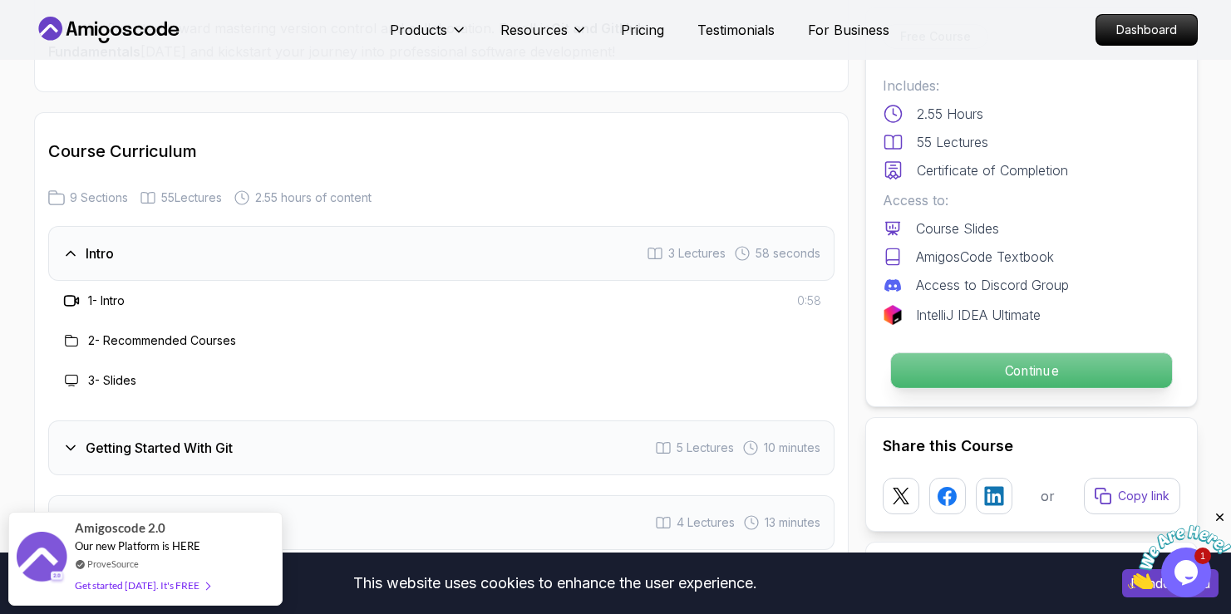
click at [1075, 369] on p "Continue" at bounding box center [1030, 370] width 281 height 35
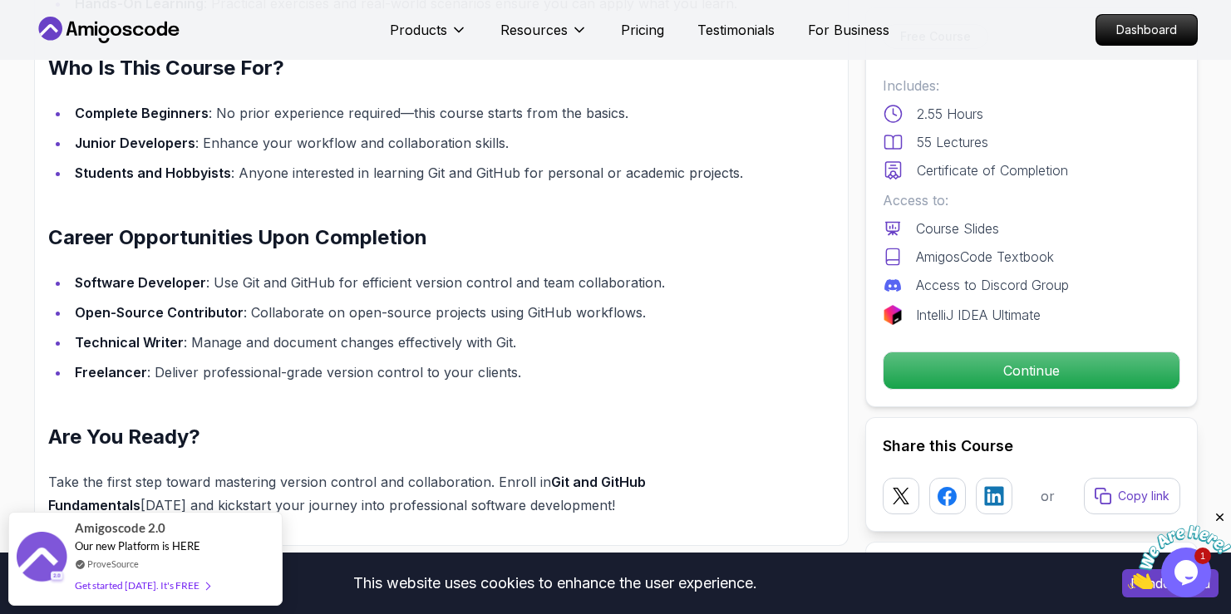
scroll to position [1228, 0]
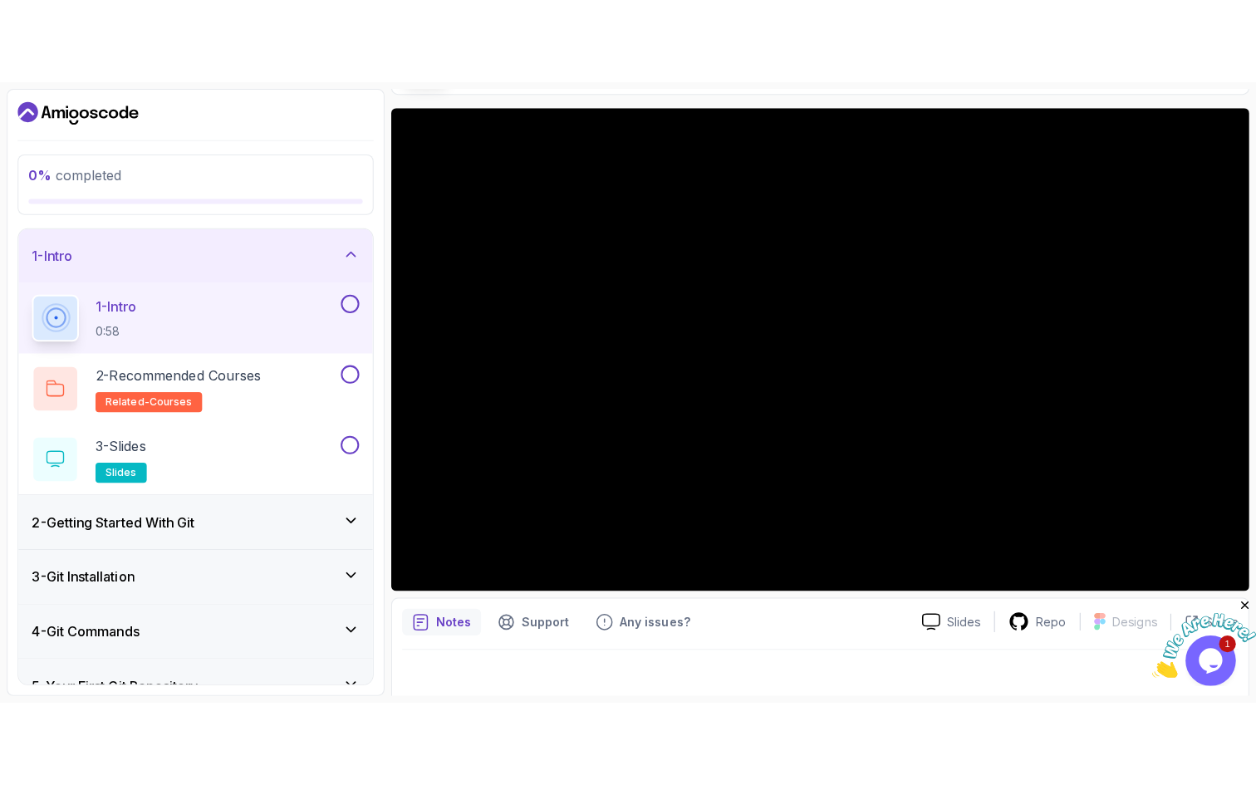
scroll to position [134, 0]
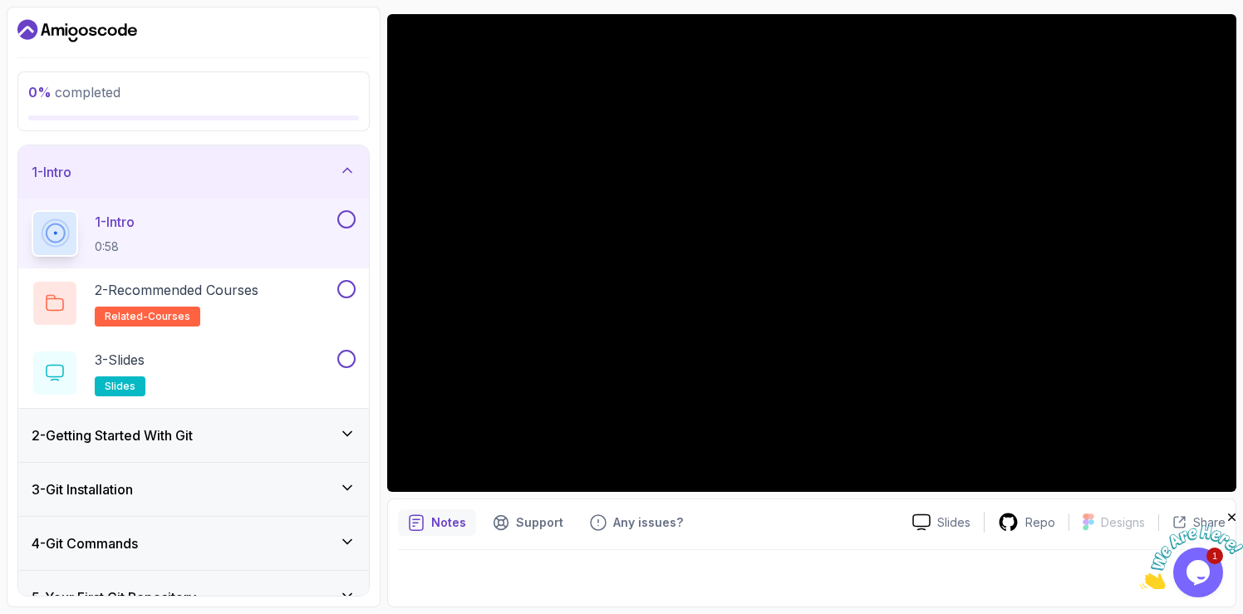
click at [1235, 516] on icon "Close" at bounding box center [1232, 517] width 15 height 15
click at [718, 578] on div at bounding box center [812, 573] width 828 height 47
